Goal: Register for event/course

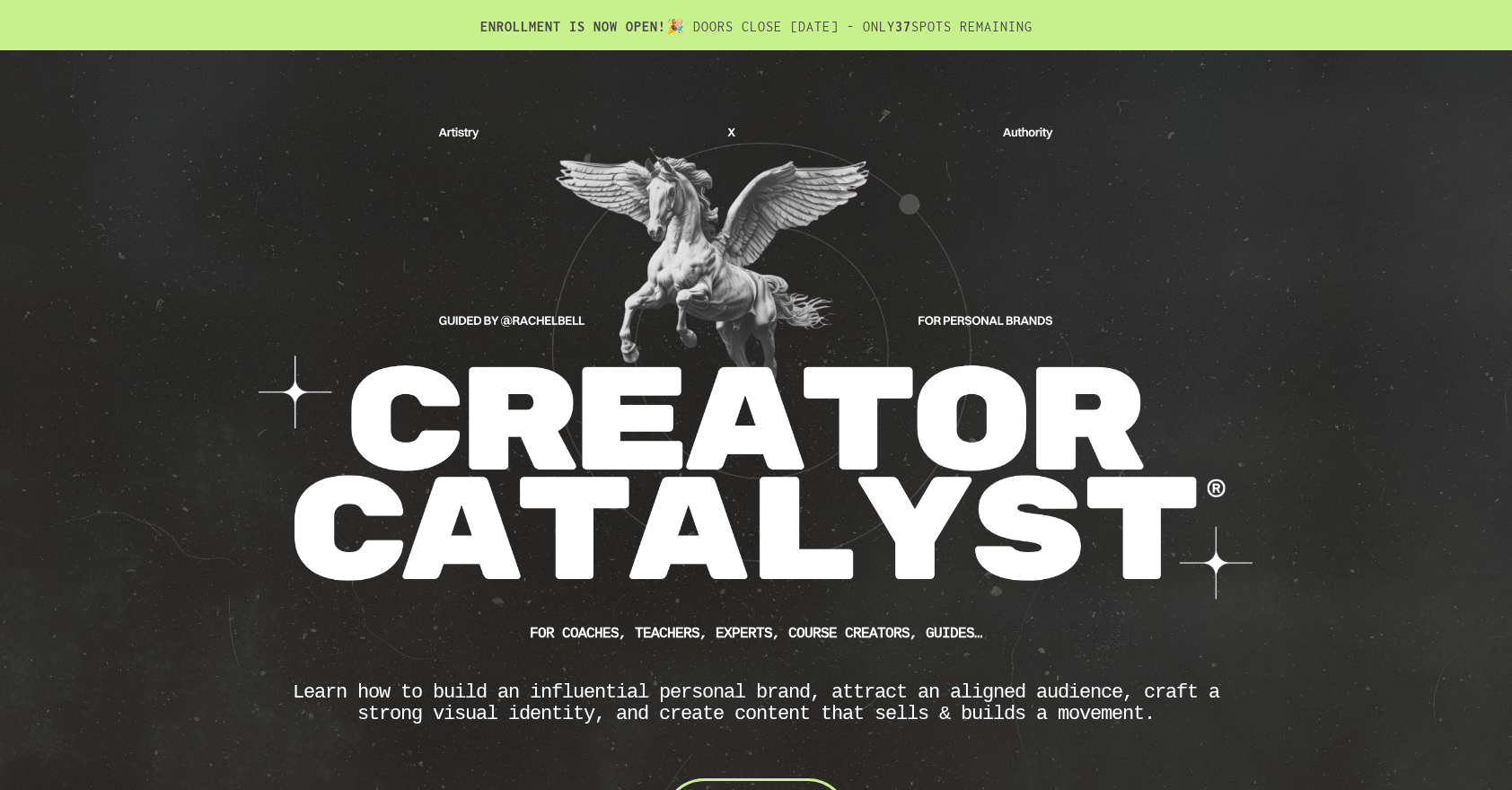
scroll to position [228, 0]
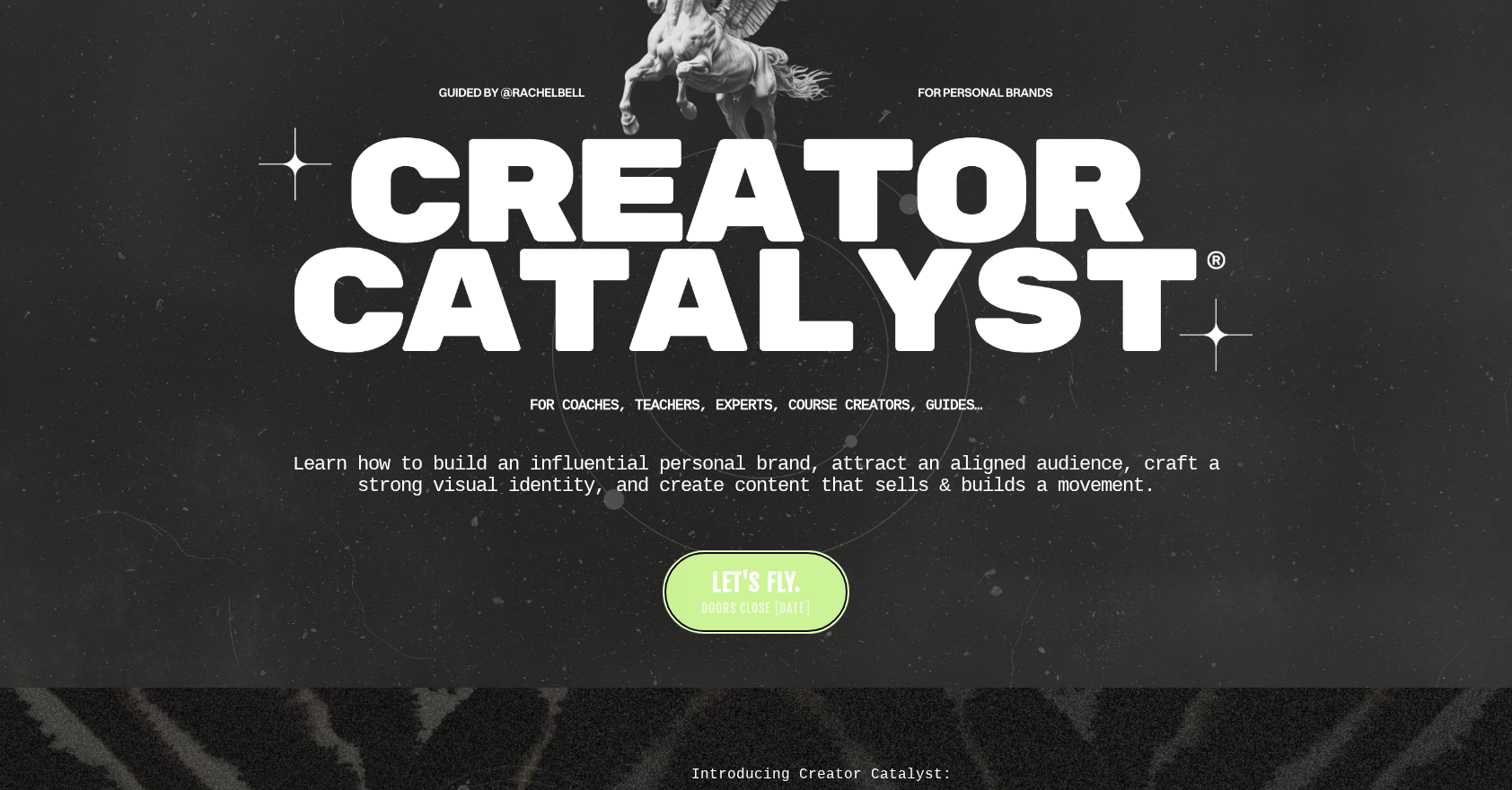
click at [744, 561] on link "LET'S FLY. DOORS CLOSE SEPTEMBER 5" at bounding box center [755, 591] width 187 height 84
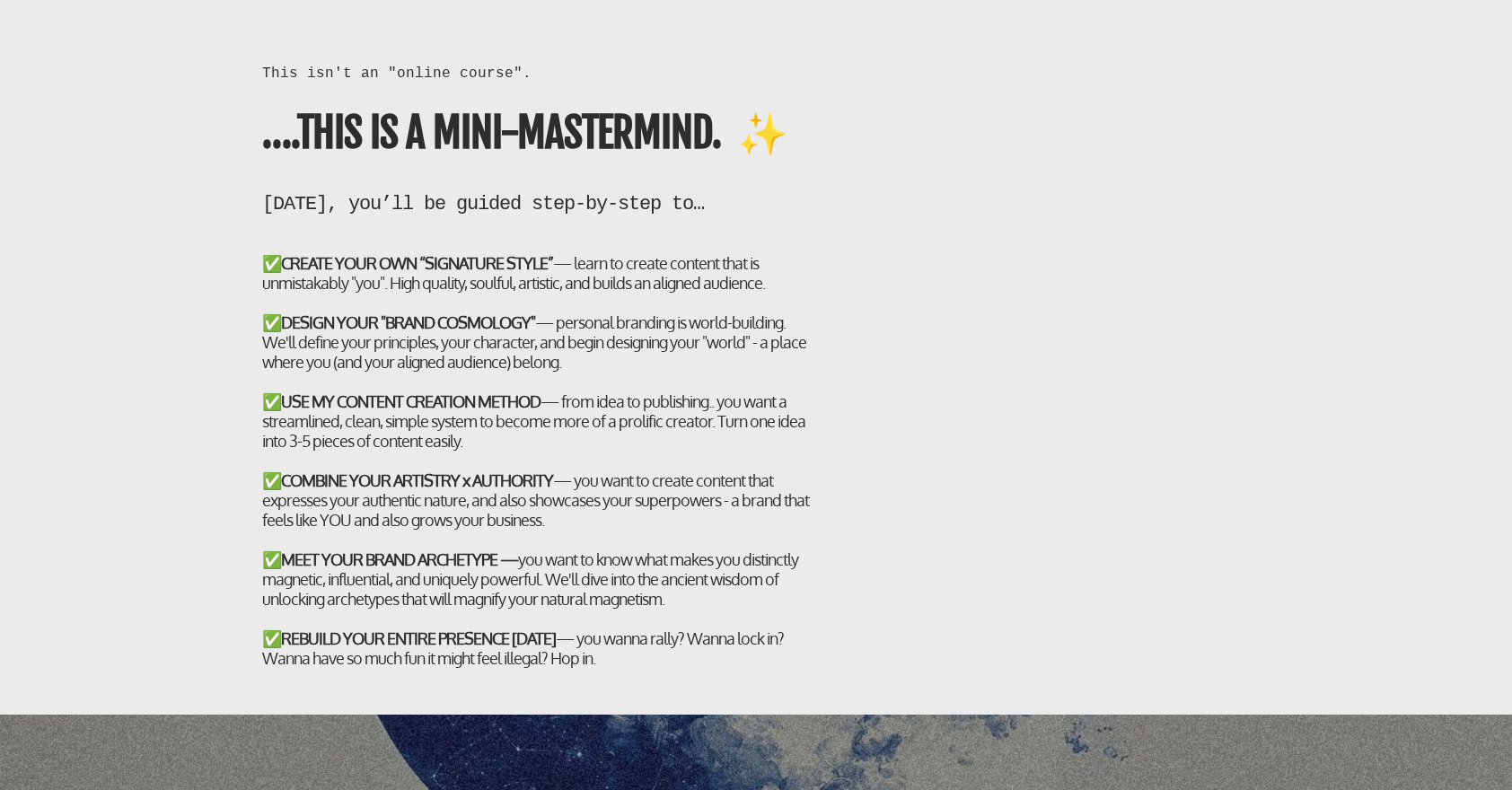
scroll to position [4297, 0]
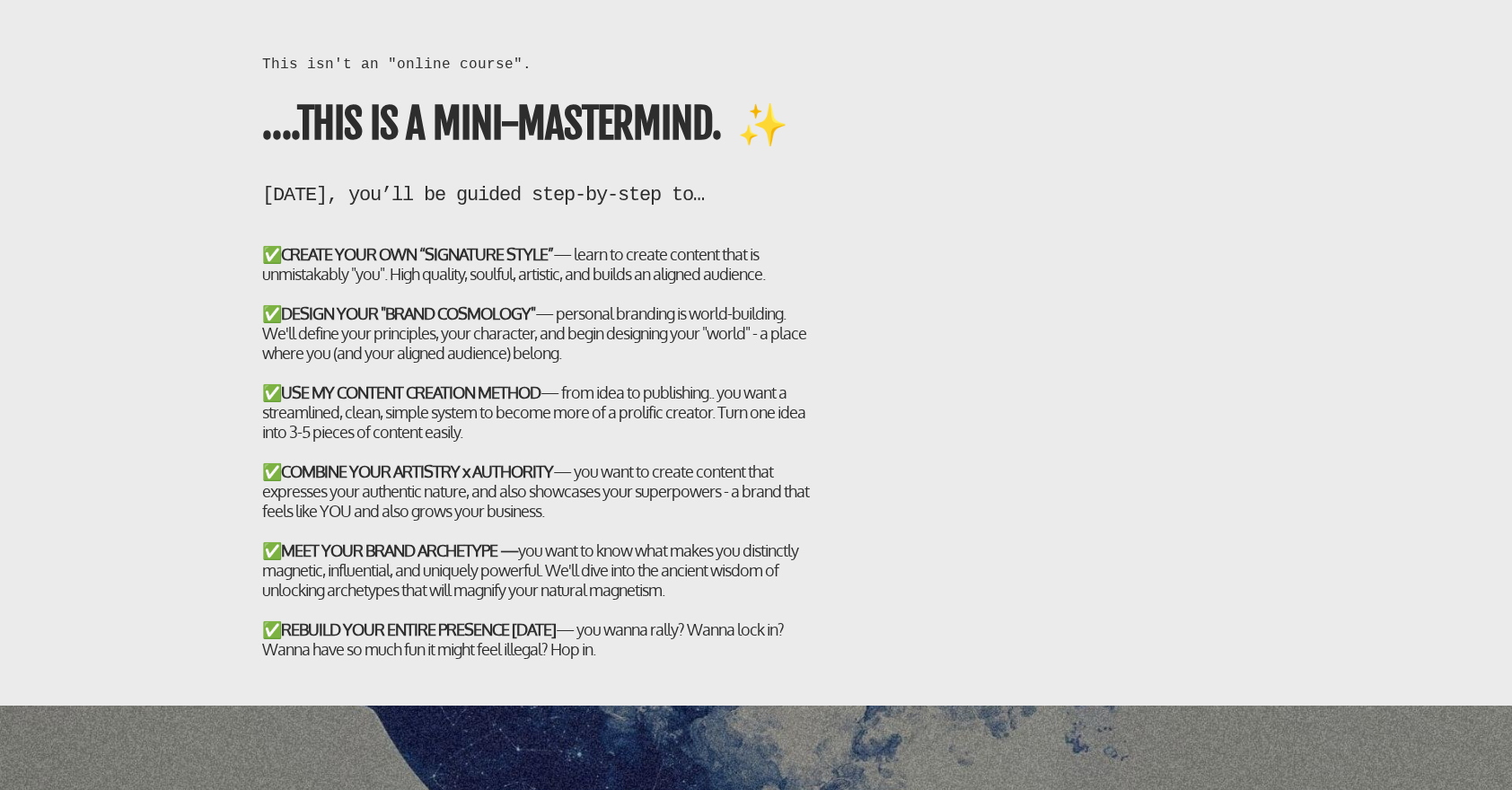
drag, startPoint x: 641, startPoint y: 659, endPoint x: 256, endPoint y: 246, distance: 564.6
click at [256, 246] on div "This isn't an "online course". ….THIS IS A MINI-MASTERMIND. ✨ [DATE], you’ll be…" at bounding box center [541, 366] width 576 height 624
copy h2 "✅ LOREMI DOLO SIT “AMETCONSE ADIPI” — elits do eiusmo tempori utla et doloremag…"
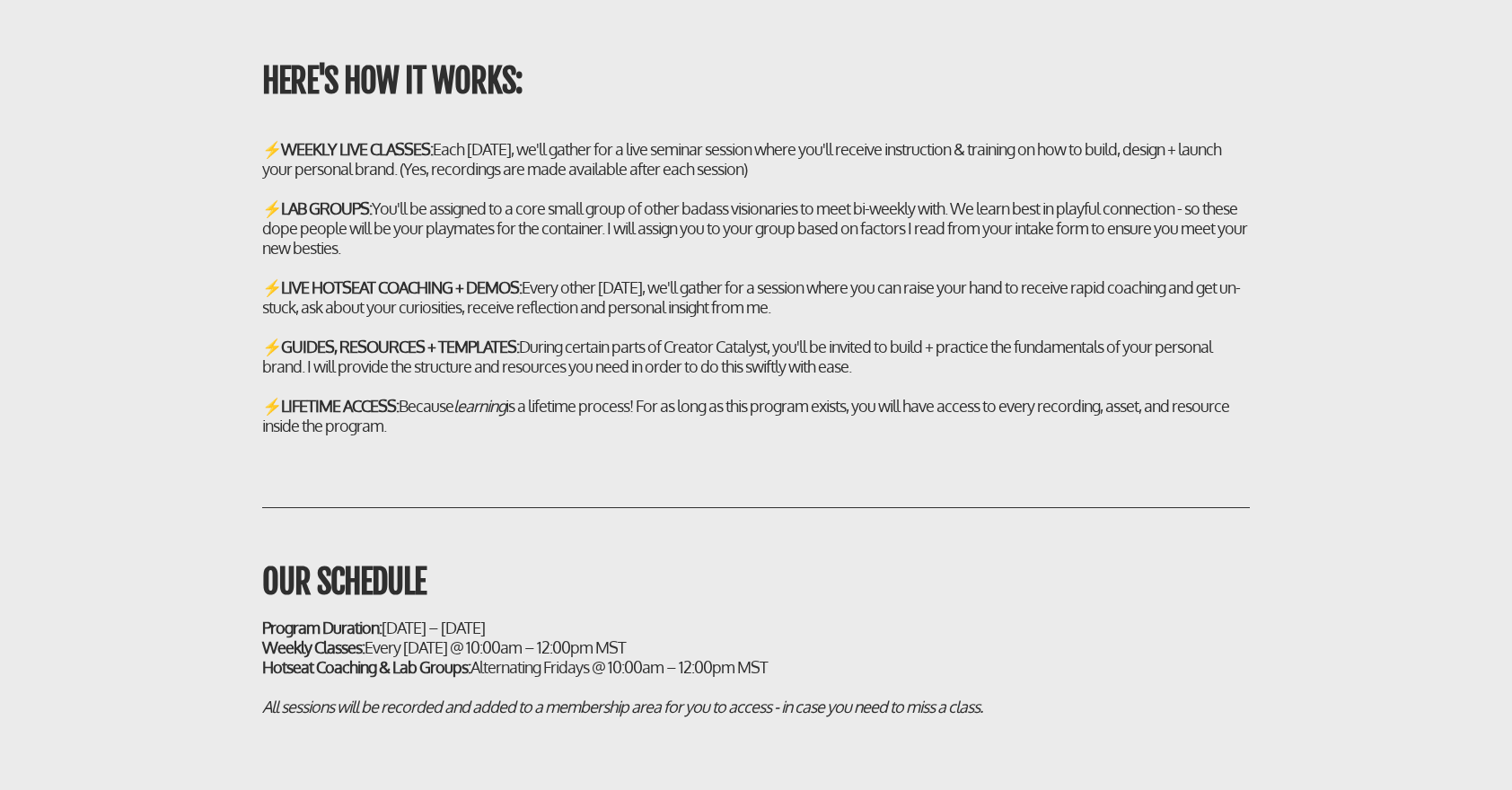
click at [184, 537] on div "HERE'S HOW IT WORKS: ⚡ WEEKLY LIVE CLASSES: Each [DATE], we'll gather for a liv…" at bounding box center [756, 442] width 1512 height 923
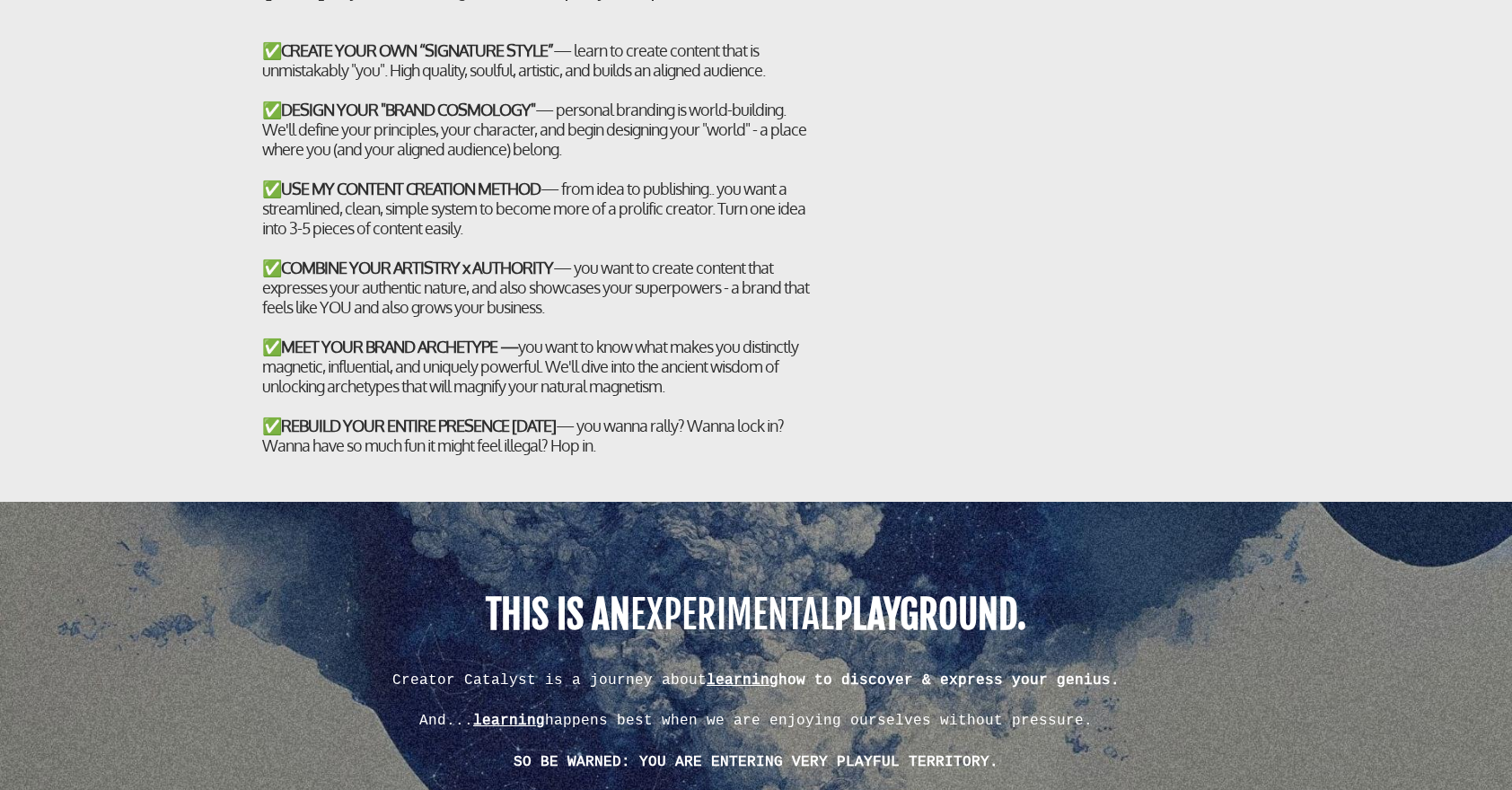
scroll to position [3624, 0]
